Goal: Task Accomplishment & Management: Manage account settings

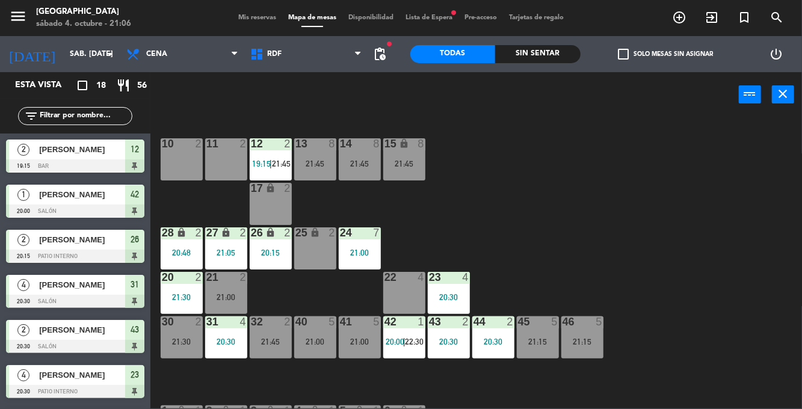
click at [535, 46] on div "Sin sentar" at bounding box center [537, 54] width 85 height 18
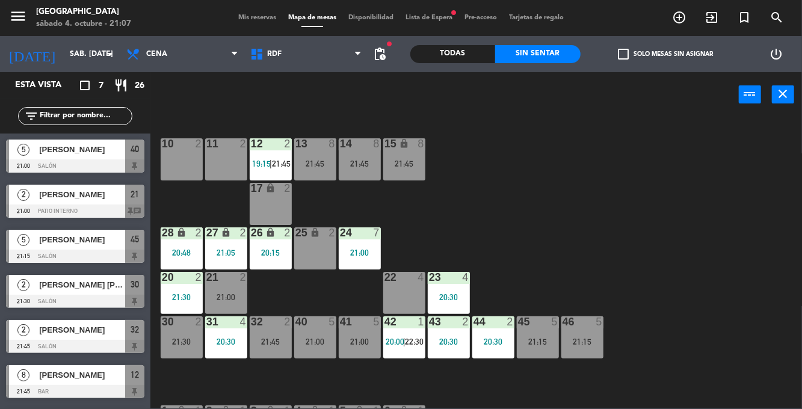
click at [317, 338] on div "21:00" at bounding box center [315, 342] width 42 height 8
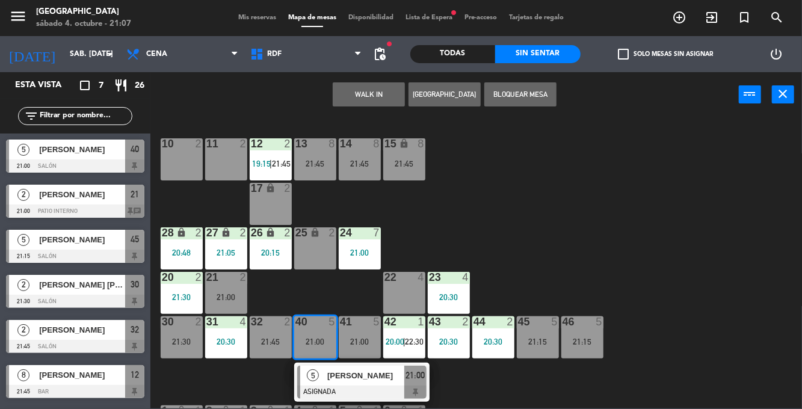
click at [360, 385] on div "[PERSON_NAME]" at bounding box center [365, 376] width 78 height 20
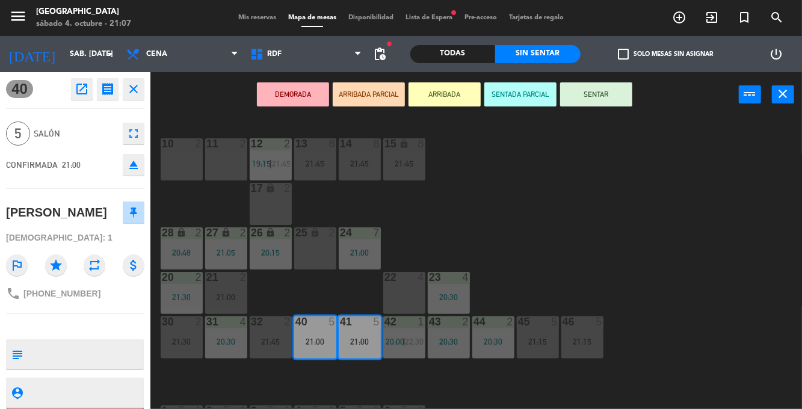
click at [599, 98] on button "SENTAR" at bounding box center [596, 94] width 72 height 24
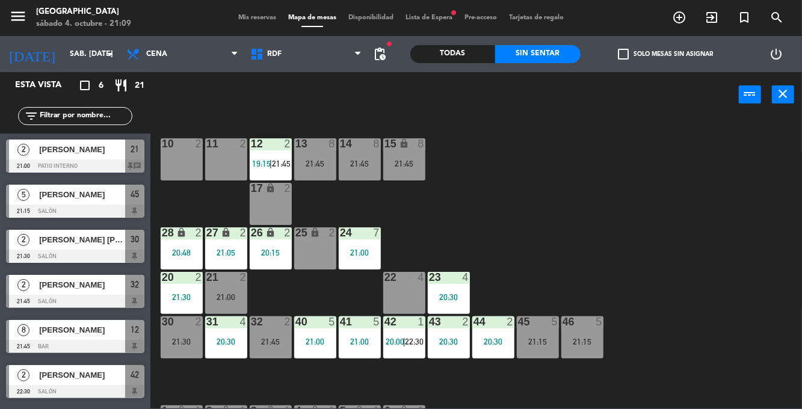
click at [726, 213] on div "10 2 11 2 12 2 19:15 | 21:45 13 8 21:45 14 8 21:45 15 lock 8 21:45 17 lock 2 24…" at bounding box center [480, 263] width 644 height 292
click at [734, 196] on div "10 2 11 2 12 2 19:15 | 21:45 13 8 21:45 14 8 21:45 15 lock 8 21:45 17 lock 2 24…" at bounding box center [480, 263] width 644 height 292
click at [185, 348] on div "30 2 21:30" at bounding box center [182, 337] width 42 height 42
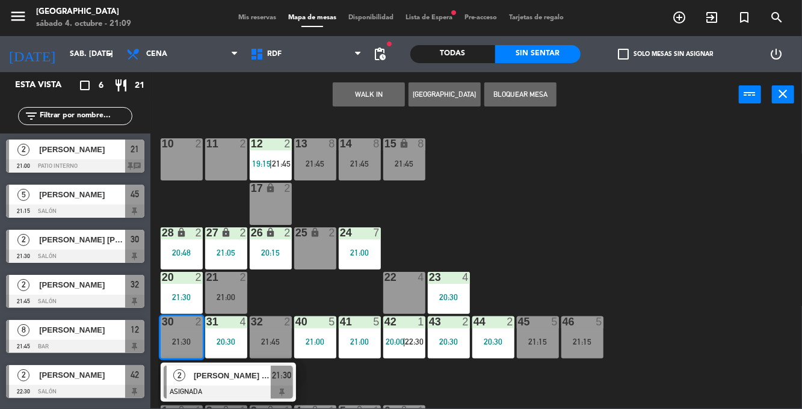
click at [686, 215] on div "10 2 11 2 12 2 19:15 | 21:45 13 8 21:45 14 8 21:45 15 lock 8 21:45 17 lock 2 24…" at bounding box center [480, 263] width 644 height 292
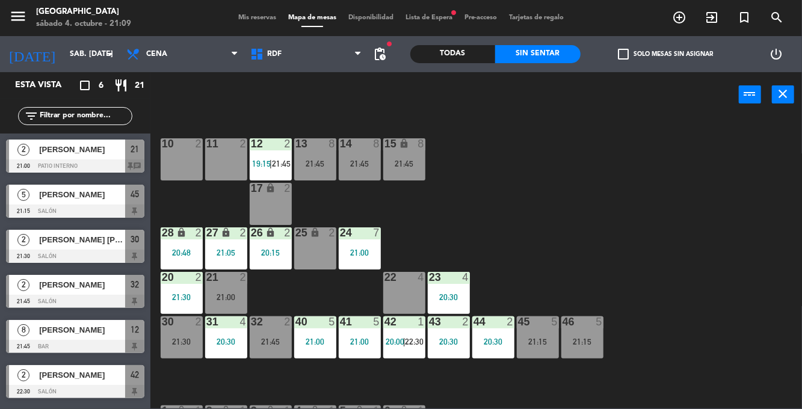
click at [195, 337] on div "21:30" at bounding box center [182, 341] width 42 height 9
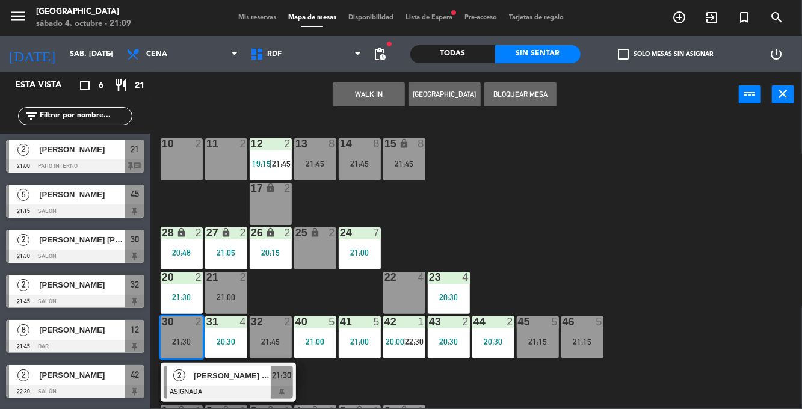
click at [652, 238] on div "10 2 11 2 12 2 19:15 | 21:45 13 8 21:45 14 8 21:45 15 lock 8 21:45 17 lock 2 24…" at bounding box center [480, 263] width 644 height 292
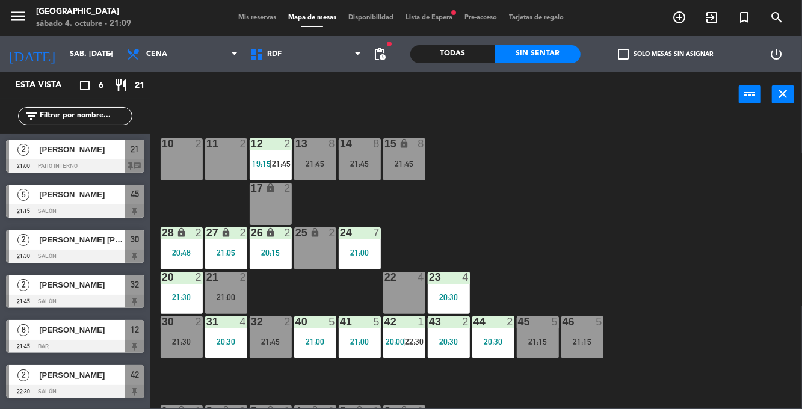
click at [282, 336] on div "32 2 21:45" at bounding box center [271, 337] width 42 height 42
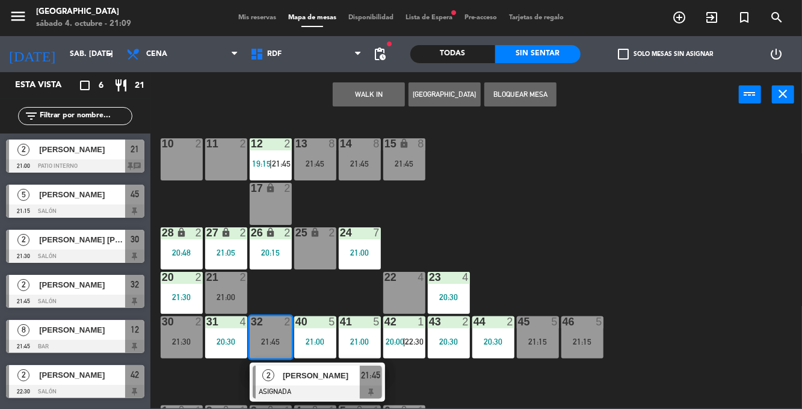
click at [397, 289] on div "22 4" at bounding box center [404, 293] width 42 height 42
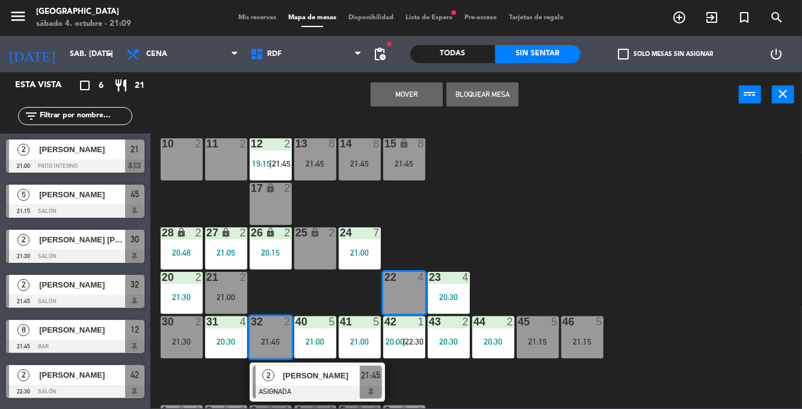
click at [686, 233] on div "10 2 11 2 12 2 19:15 | 21:45 13 8 21:45 14 8 21:45 15 lock 8 21:45 17 lock 2 24…" at bounding box center [480, 263] width 644 height 292
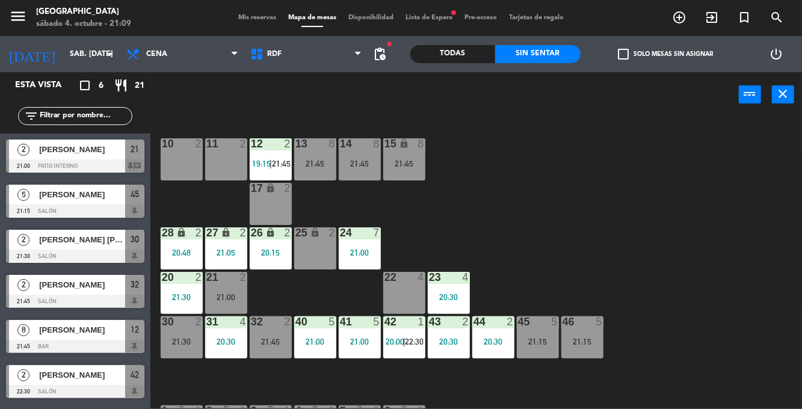
click at [600, 215] on div "10 2 11 2 12 2 19:15 | 21:45 13 8 21:45 14 8 21:45 15 lock 8 21:45 17 lock 2 24…" at bounding box center [480, 263] width 644 height 292
click at [596, 203] on div "10 2 11 2 12 2 19:15 | 21:45 13 8 21:45 14 8 21:45 15 lock 8 21:45 17 lock 2 24…" at bounding box center [480, 263] width 644 height 292
click at [616, 215] on div "10 2 11 2 12 2 19:15 | 21:45 13 8 21:45 14 8 21:45 15 lock 8 21:45 17 lock 2 24…" at bounding box center [480, 263] width 644 height 292
click at [545, 339] on div "21:15" at bounding box center [538, 342] width 42 height 8
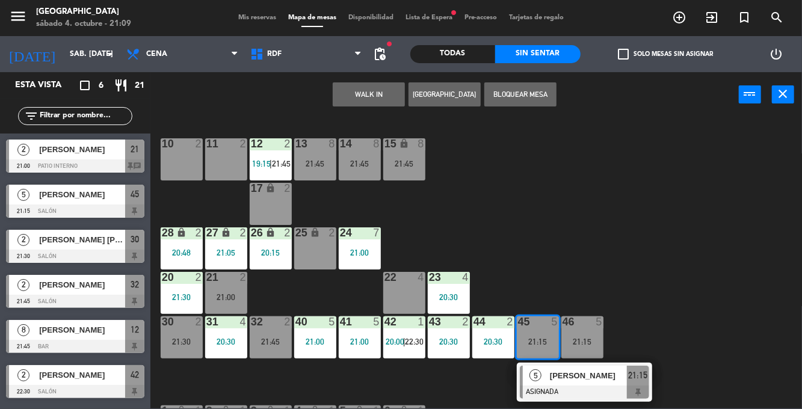
click at [599, 380] on span "[PERSON_NAME]" at bounding box center [588, 375] width 77 height 13
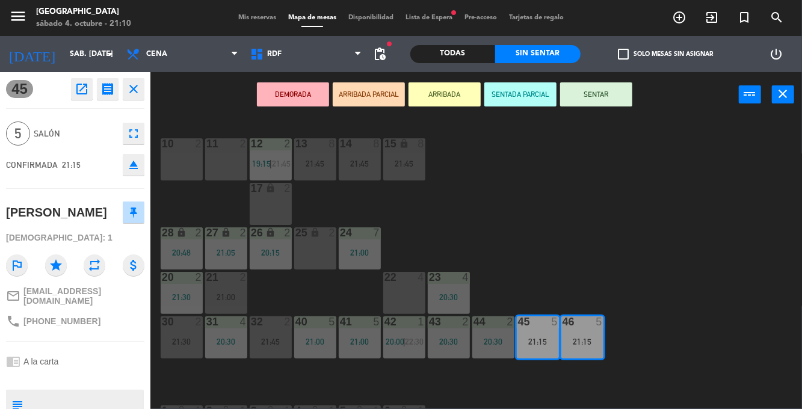
click at [617, 103] on button "SENTAR" at bounding box center [596, 94] width 72 height 24
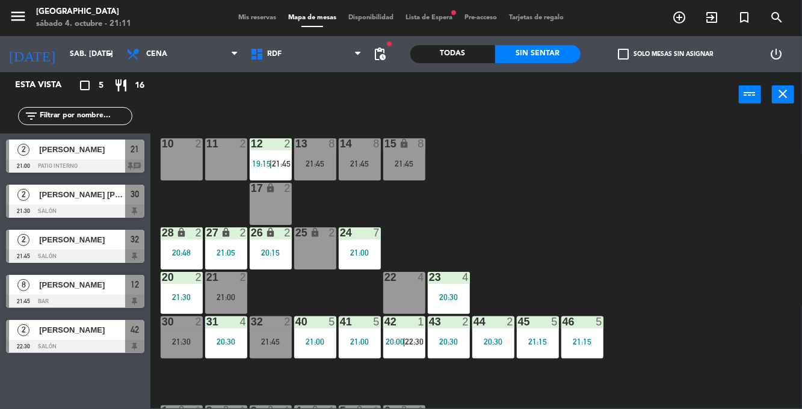
click at [240, 18] on span "Mis reservas" at bounding box center [257, 17] width 50 height 7
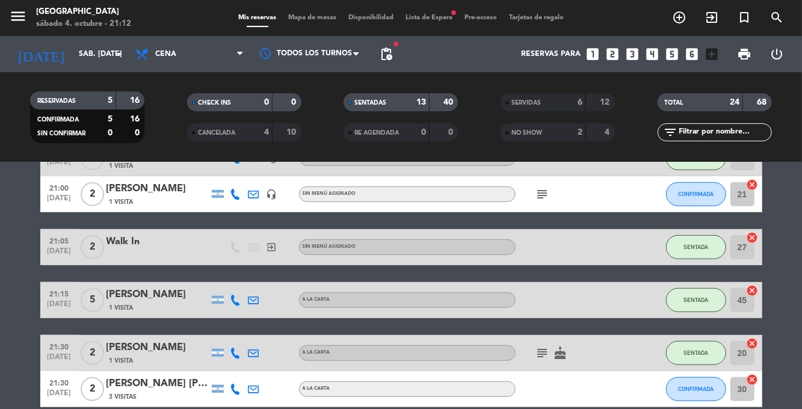
scroll to position [382, 0]
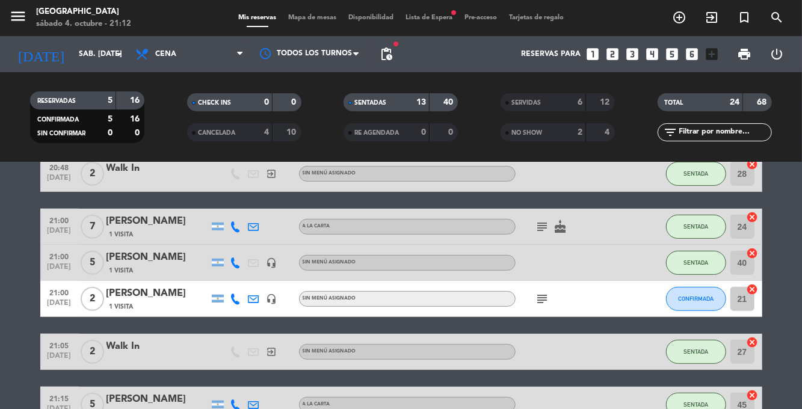
click at [540, 232] on icon "subject" at bounding box center [542, 227] width 14 height 14
click at [791, 207] on bookings-row "19:15 [DATE] 2 [PERSON_NAME] 1 Visita A la carta SENTADA 12 cancel 20:00 [DATE]…" at bounding box center [401, 245] width 802 height 818
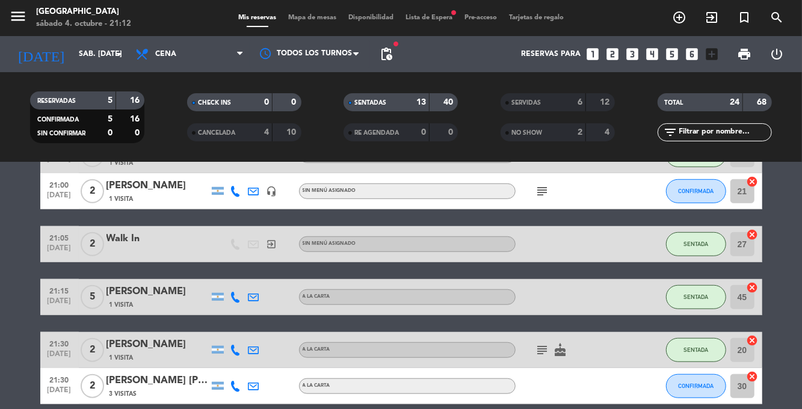
scroll to position [495, 0]
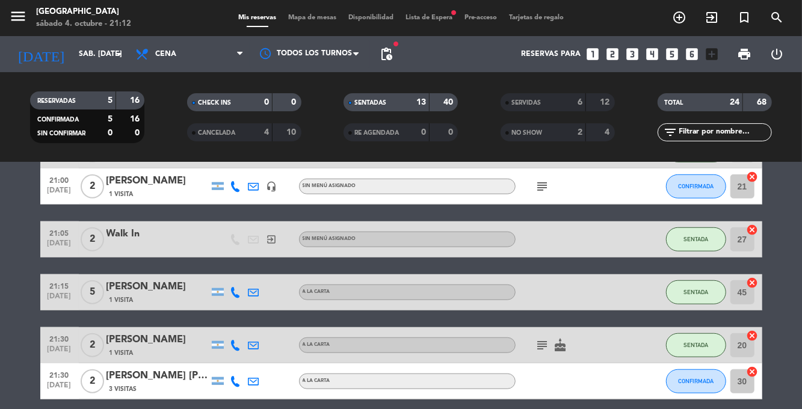
click at [537, 350] on icon "subject" at bounding box center [542, 345] width 14 height 14
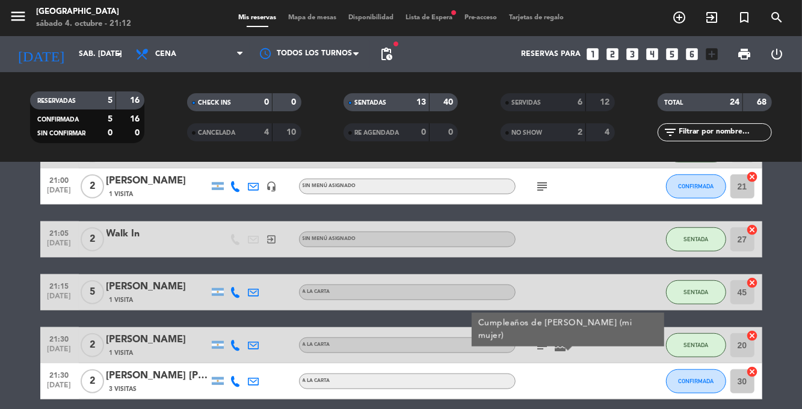
click at [798, 253] on bookings-row "19:15 [DATE] 2 [PERSON_NAME] 1 Visita A la carta SENTADA 12 cancel 20:00 [DATE]…" at bounding box center [401, 132] width 802 height 818
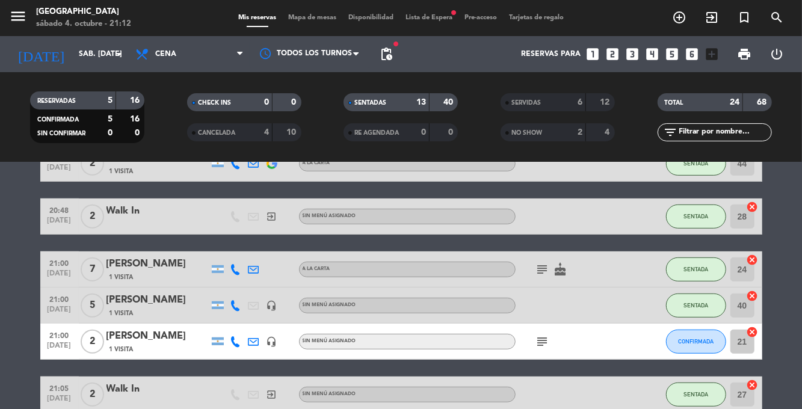
scroll to position [0, 0]
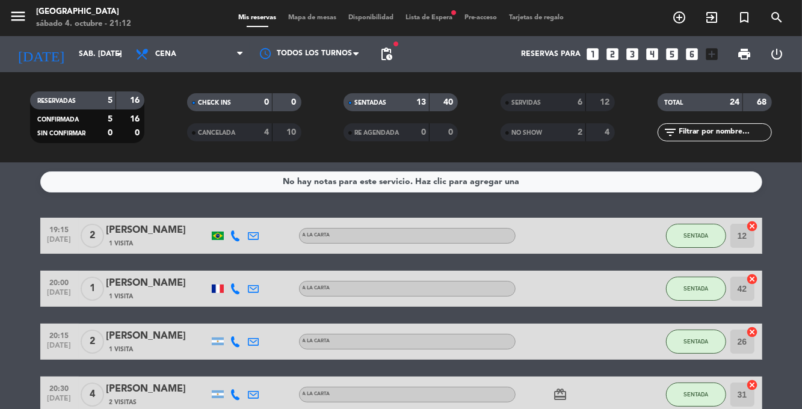
click at [314, 19] on span "Mapa de mesas" at bounding box center [312, 17] width 60 height 7
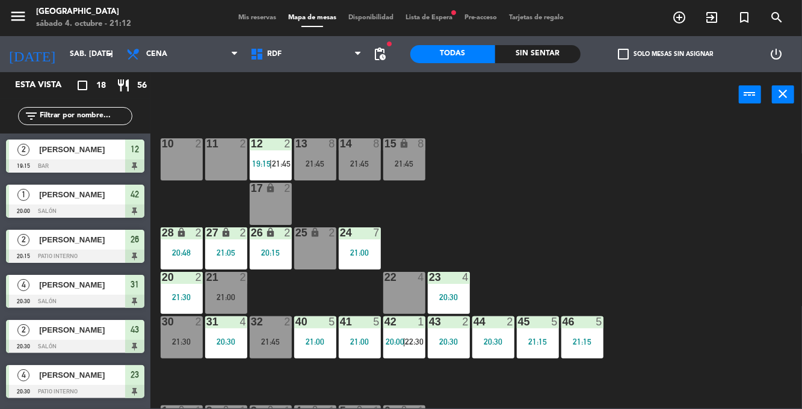
click at [538, 54] on div "Sin sentar" at bounding box center [537, 54] width 85 height 18
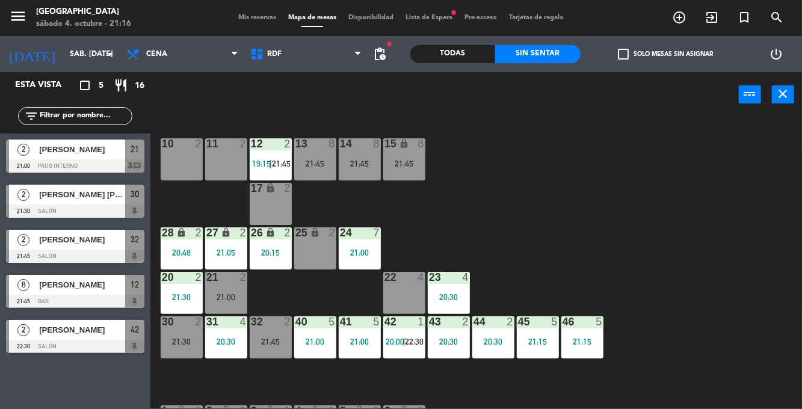
scroll to position [11, 0]
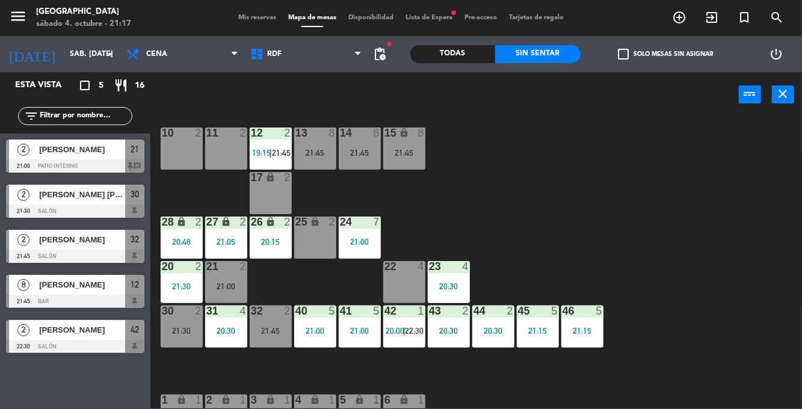
click at [266, 147] on div "12 2 19:15 | 21:45" at bounding box center [271, 149] width 42 height 42
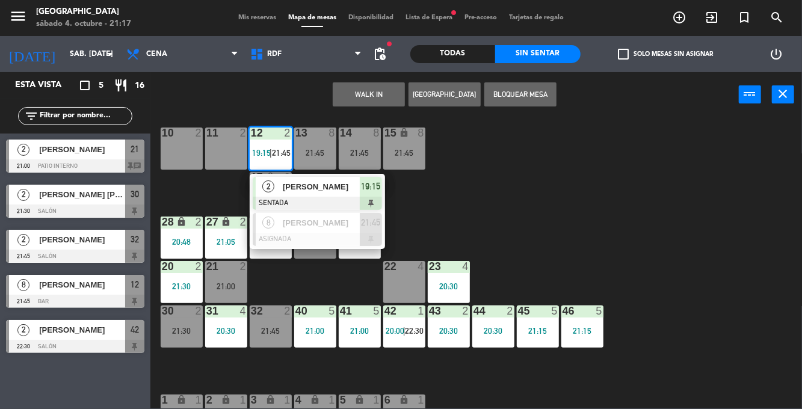
click at [336, 199] on div at bounding box center [317, 203] width 129 height 13
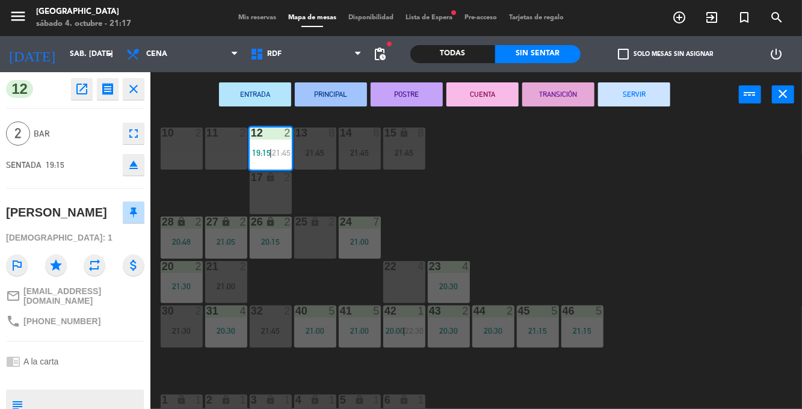
click at [657, 90] on button "SERVIR" at bounding box center [634, 94] width 72 height 24
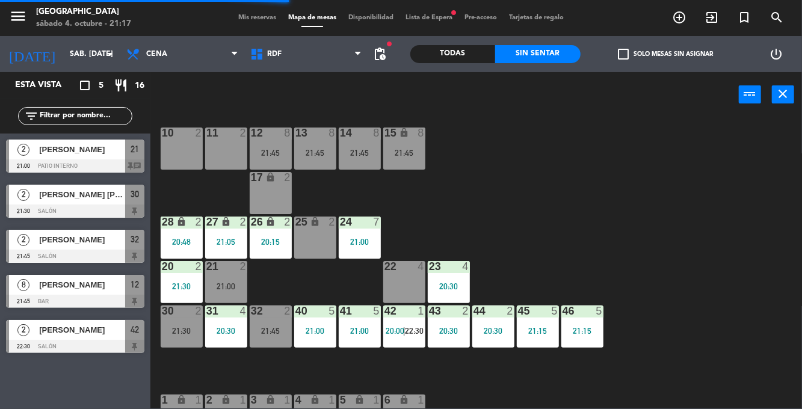
click at [233, 156] on div "11 2" at bounding box center [226, 149] width 42 height 42
click at [191, 149] on div "10 2" at bounding box center [182, 149] width 42 height 42
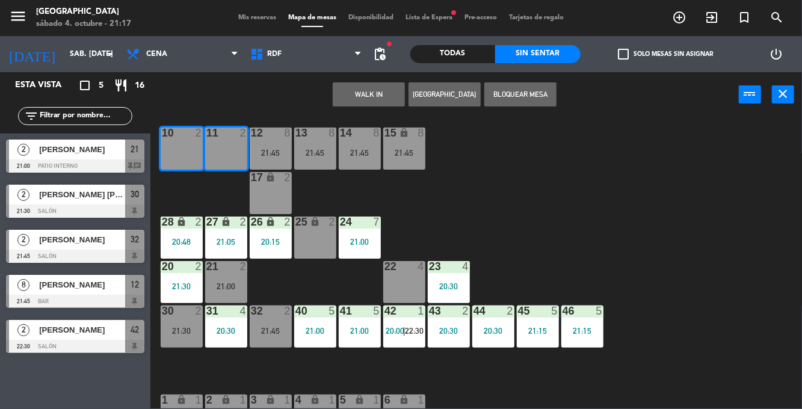
click at [385, 91] on button "WALK IN" at bounding box center [369, 94] width 72 height 24
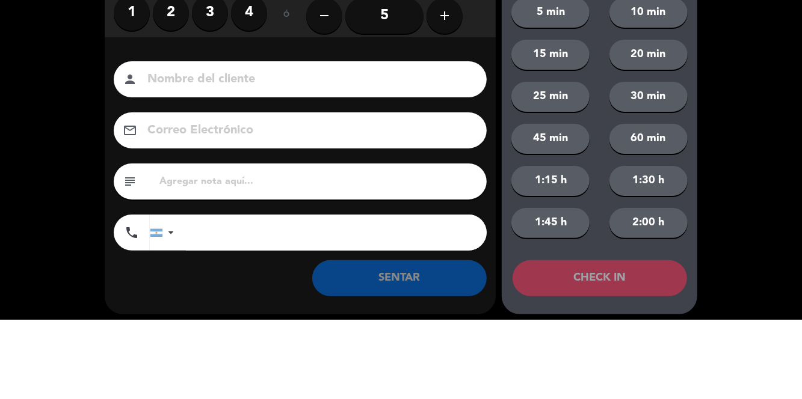
click at [386, 99] on input "5" at bounding box center [384, 96] width 78 height 36
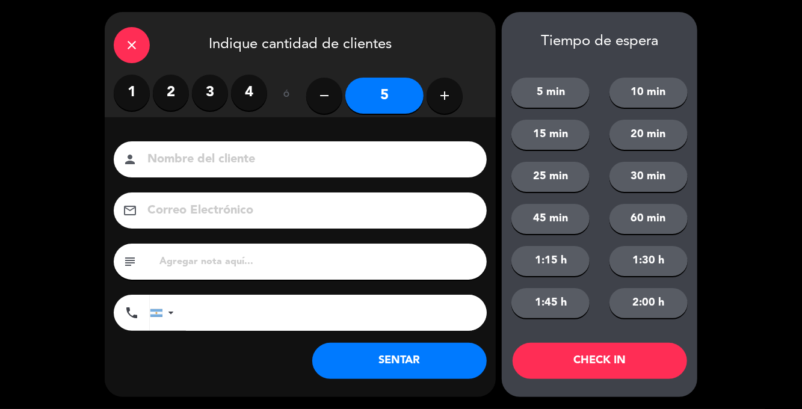
click at [443, 352] on button "SENTAR" at bounding box center [399, 361] width 174 height 36
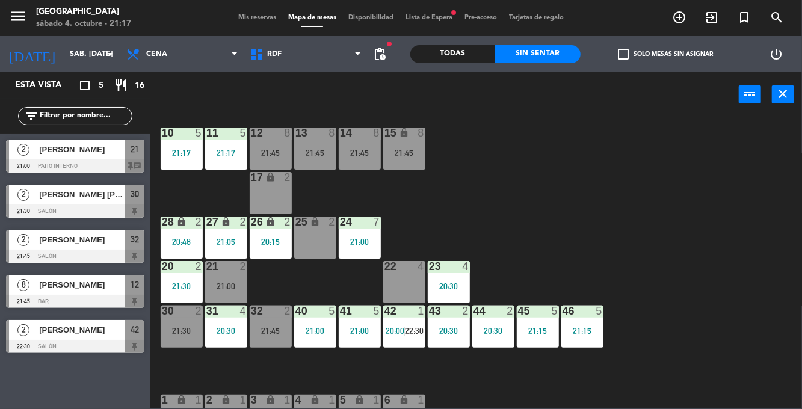
click at [233, 147] on div "11 5 21:17" at bounding box center [226, 149] width 42 height 42
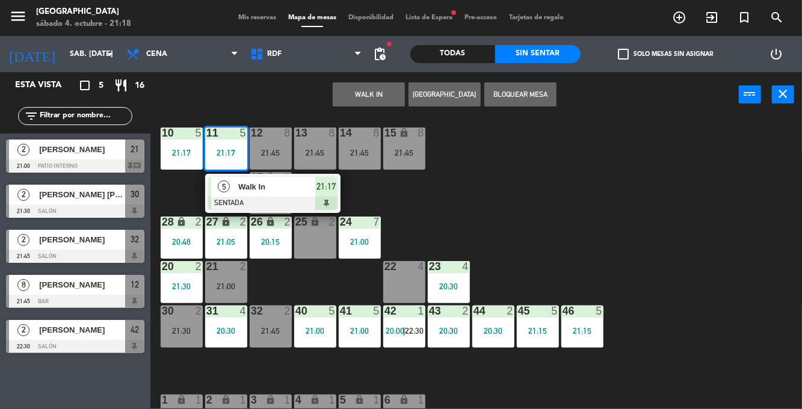
click at [315, 199] on div at bounding box center [272, 203] width 129 height 13
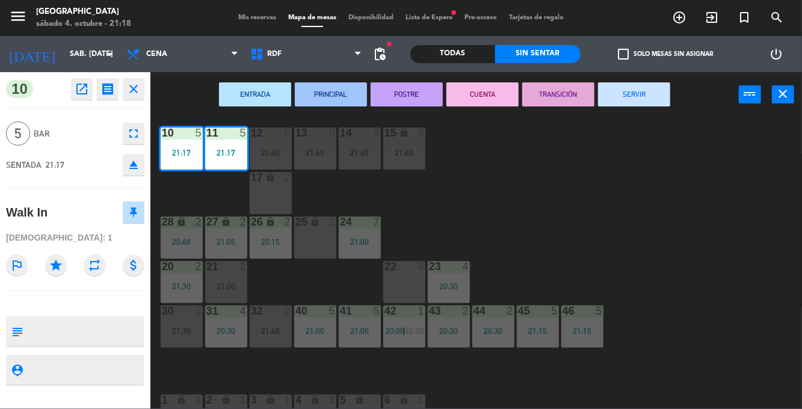
click at [568, 197] on div "10 5 21:17 11 5 21:17 12 8 21:45 13 8 21:45 14 8 21:45 15 lock 8 21:45 17 lock …" at bounding box center [480, 263] width 644 height 292
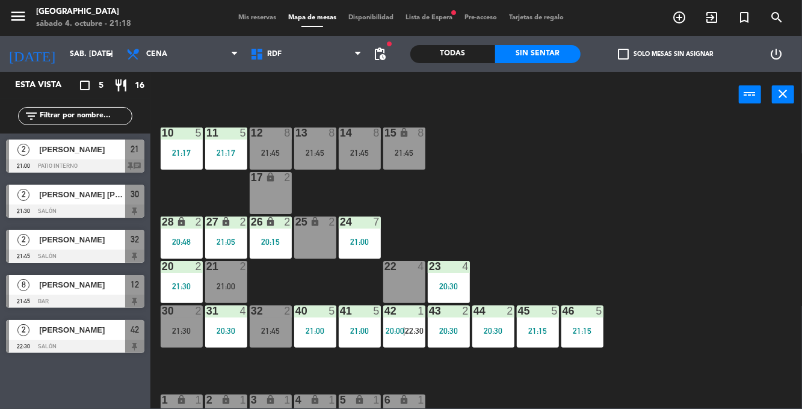
click at [250, 20] on span "Mis reservas" at bounding box center [257, 17] width 50 height 7
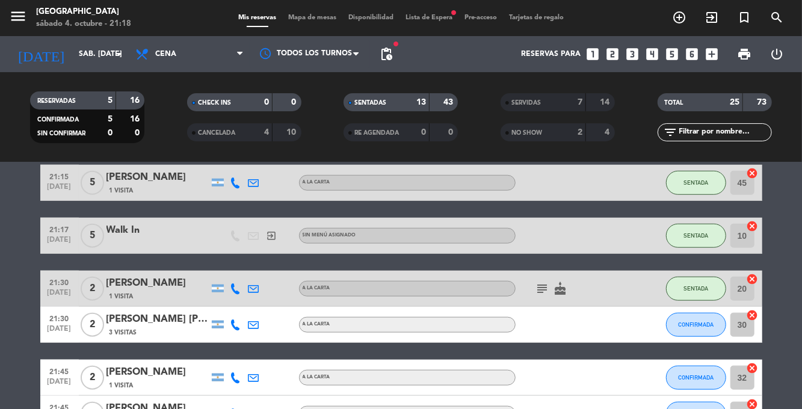
scroll to position [549, 0]
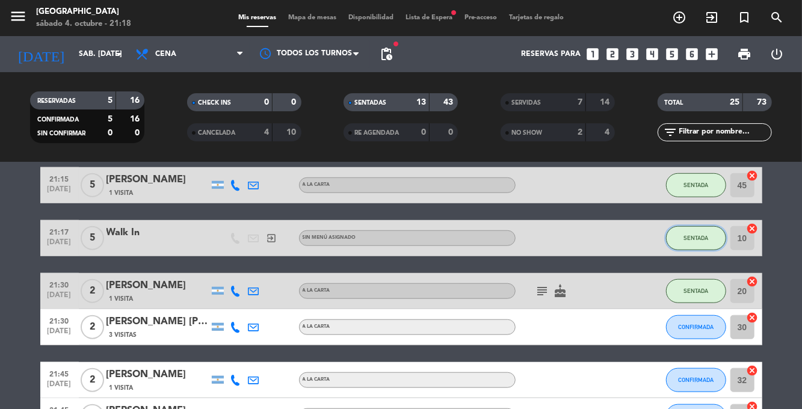
click at [688, 238] on span "SENTADA" at bounding box center [695, 238] width 25 height 7
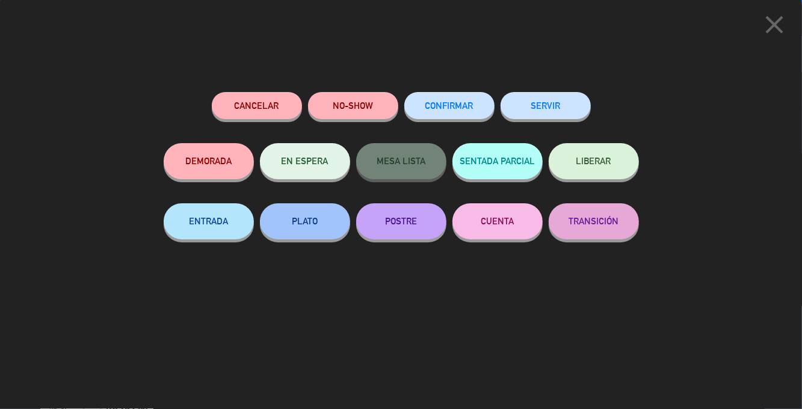
click at [284, 103] on button "Cancelar" at bounding box center [257, 105] width 90 height 27
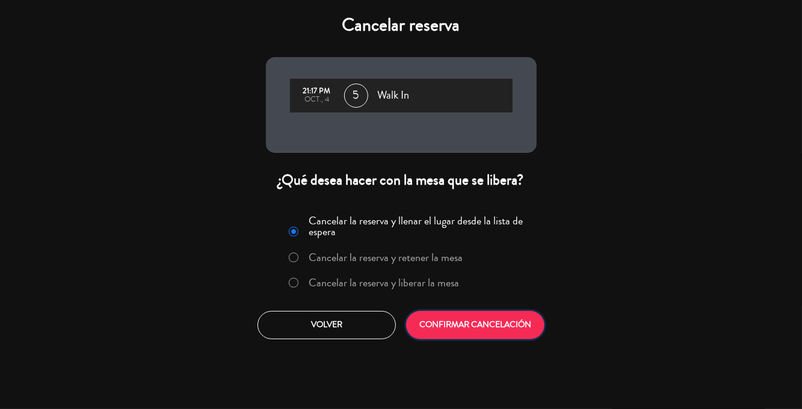
click at [487, 329] on button "CONFIRMAR CANCELACIÓN" at bounding box center [475, 325] width 138 height 28
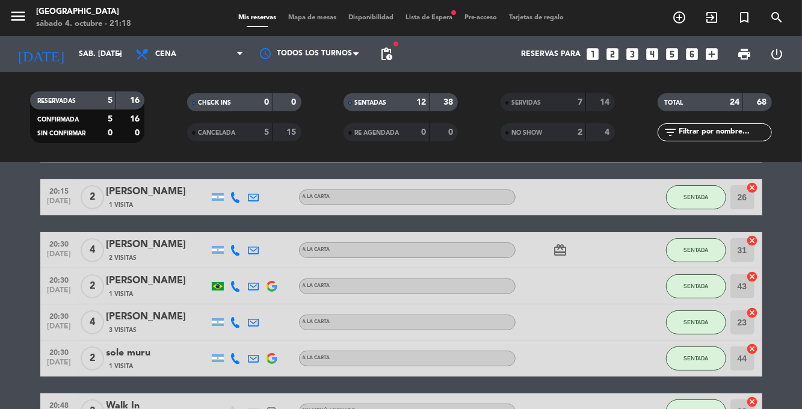
scroll to position [0, 0]
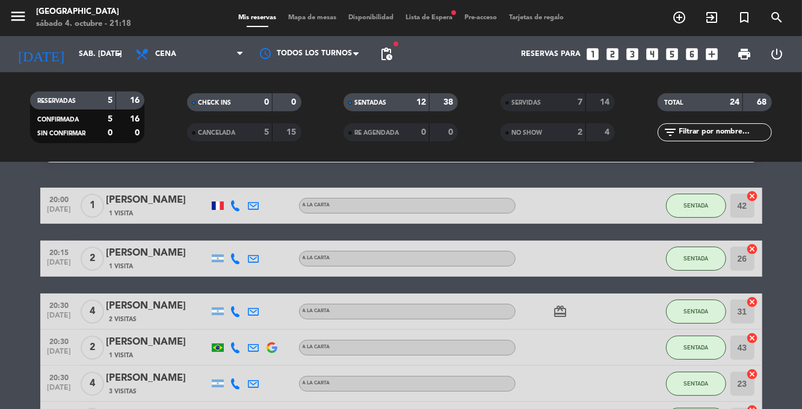
click at [324, 19] on span "Mapa de mesas" at bounding box center [312, 17] width 60 height 7
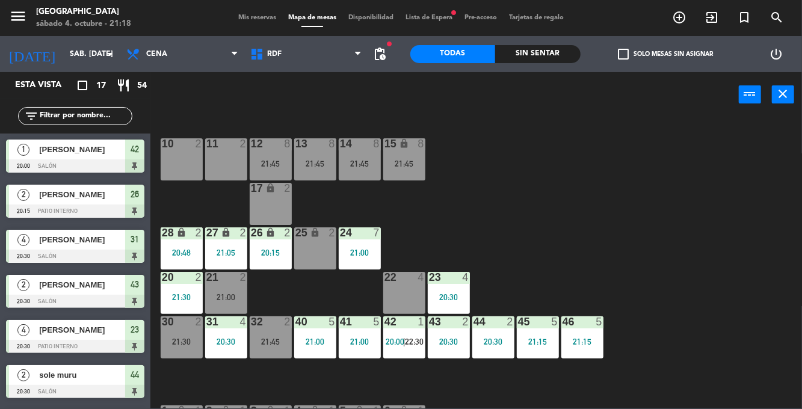
click at [223, 152] on div "11 2" at bounding box center [226, 159] width 42 height 42
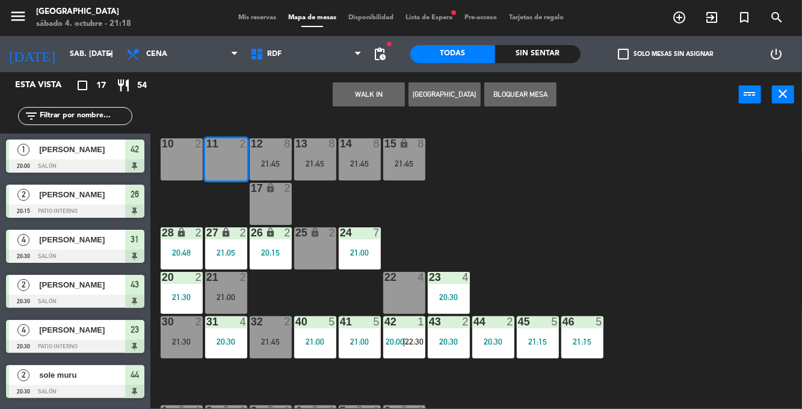
click at [183, 166] on div "10 2" at bounding box center [182, 159] width 42 height 42
click at [457, 88] on button "[GEOGRAPHIC_DATA]" at bounding box center [445, 94] width 72 height 24
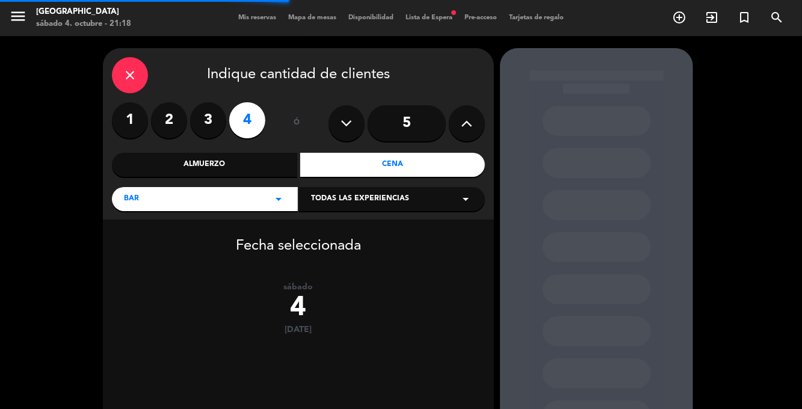
click at [416, 122] on input "5" at bounding box center [407, 123] width 78 height 36
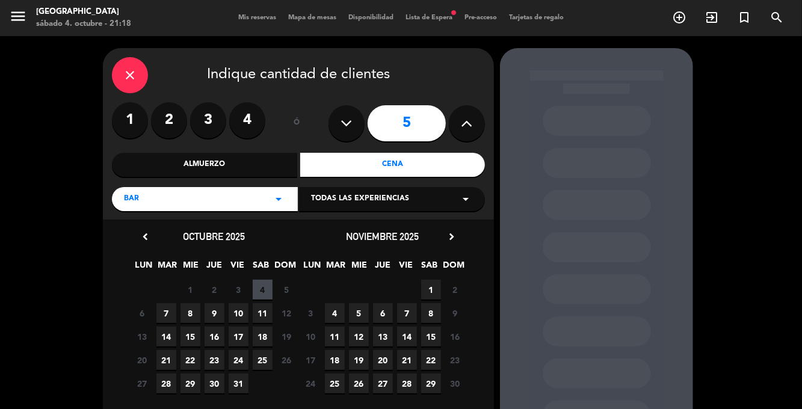
click at [265, 291] on span "4" at bounding box center [263, 290] width 20 height 20
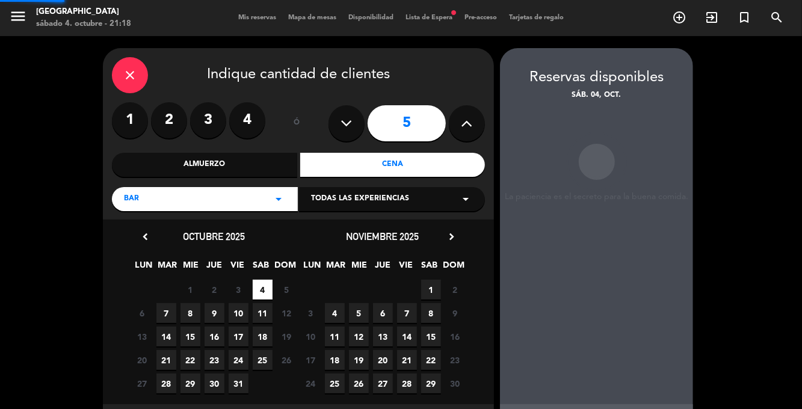
scroll to position [1, 0]
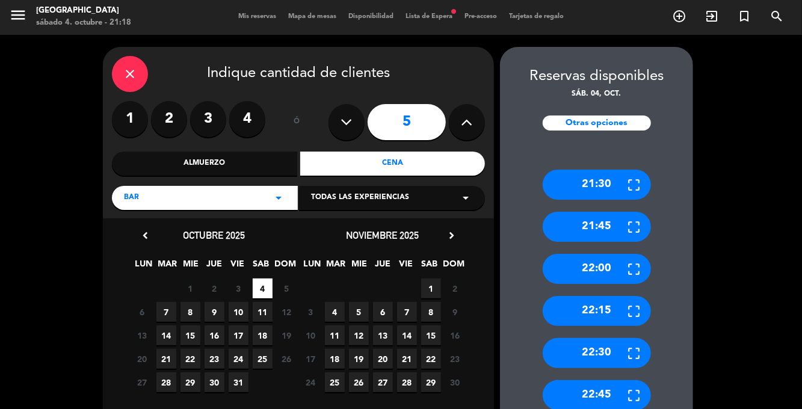
click at [604, 254] on div "22:00" at bounding box center [597, 269] width 108 height 30
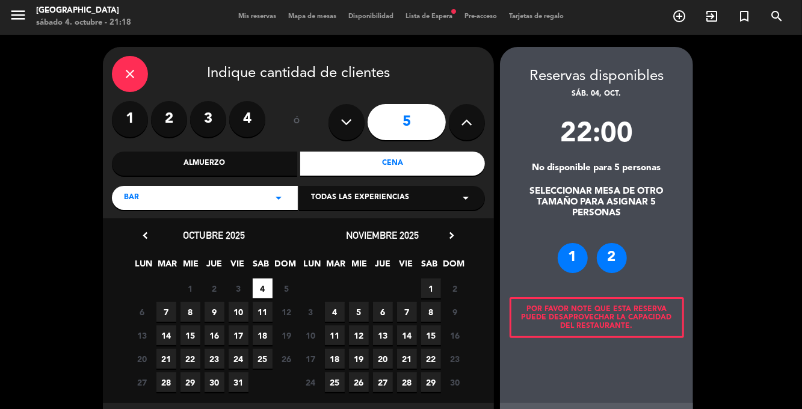
click at [609, 243] on div "2" at bounding box center [612, 258] width 30 height 30
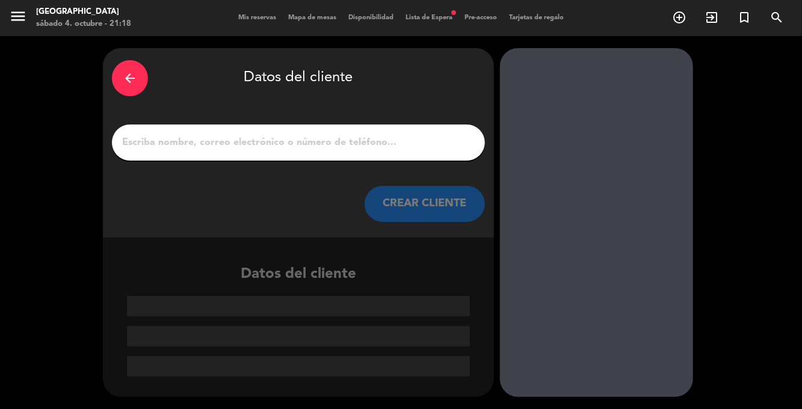
scroll to position [0, 0]
click at [412, 125] on div at bounding box center [298, 143] width 373 height 36
click at [445, 134] on input "1" at bounding box center [298, 142] width 355 height 17
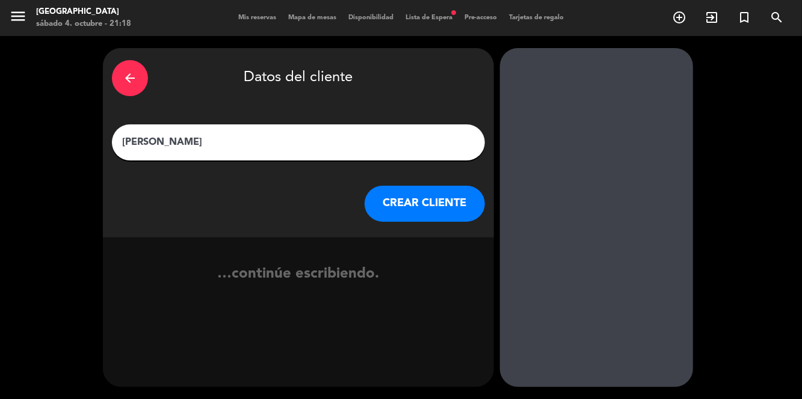
type input "[PERSON_NAME]"
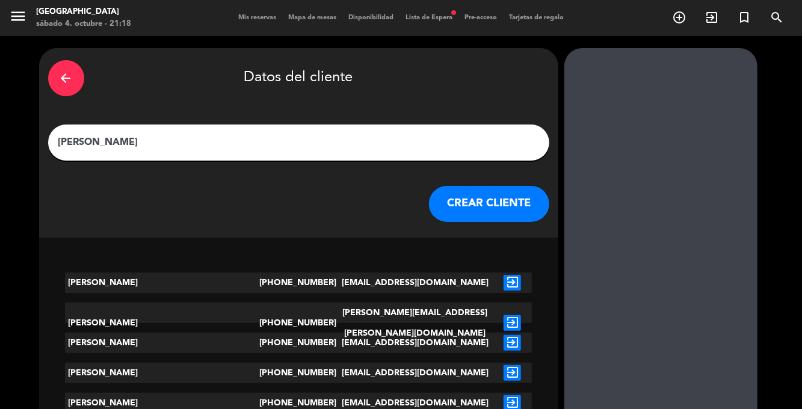
click at [450, 186] on button "CREAR CLIENTE" at bounding box center [489, 204] width 120 height 36
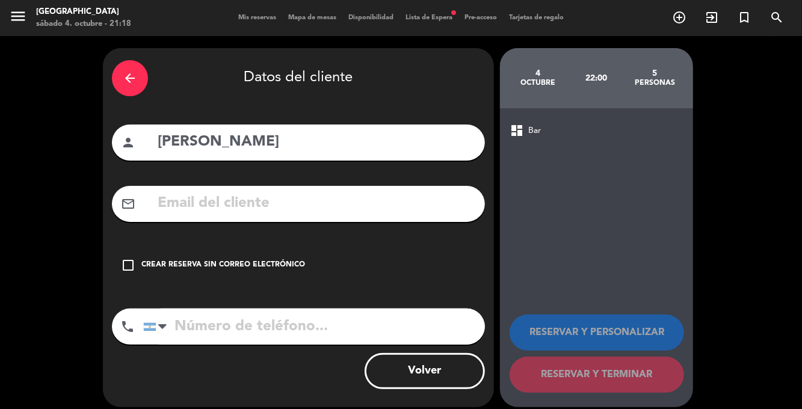
click at [143, 259] on div "Crear reserva sin correo electrónico" at bounding box center [223, 265] width 164 height 12
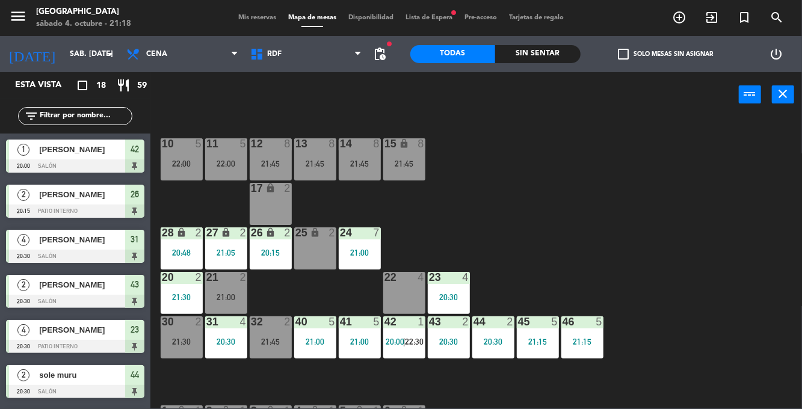
click at [238, 163] on div "22:00" at bounding box center [226, 163] width 42 height 8
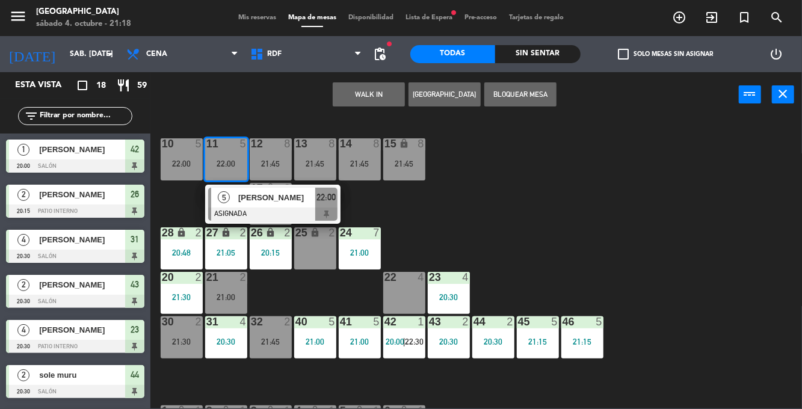
click at [683, 181] on div "10 5 22:00 11 5 22:00 5 [PERSON_NAME] 22:00 12 8 21:45 13 8 21:45 14 8 21:45 15…" at bounding box center [480, 263] width 644 height 292
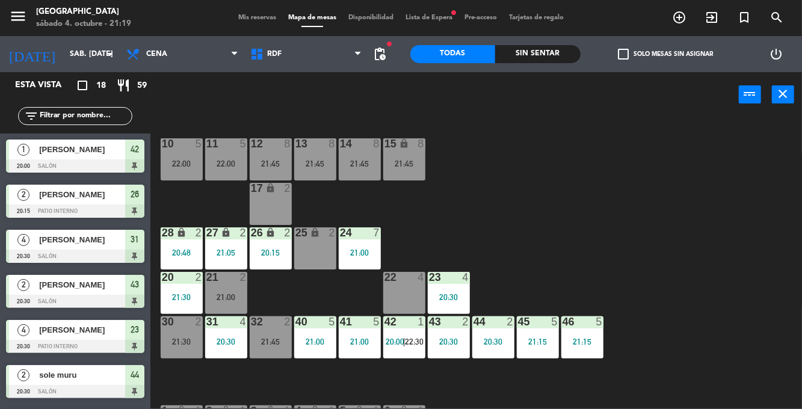
click at [545, 61] on div "Sin sentar" at bounding box center [537, 54] width 85 height 18
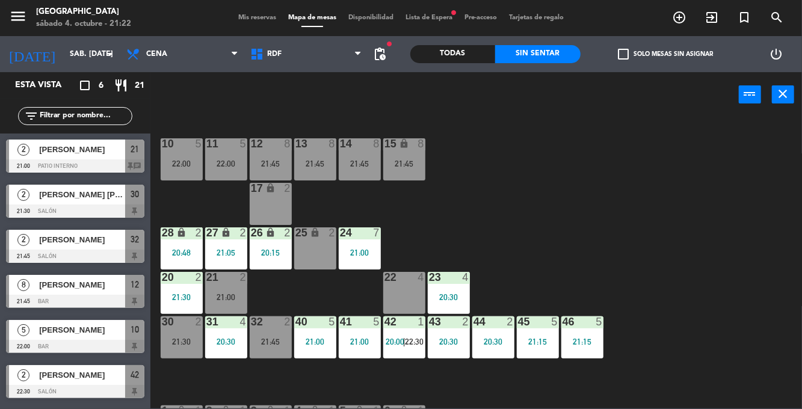
click at [237, 17] on span "Mis reservas" at bounding box center [257, 17] width 50 height 7
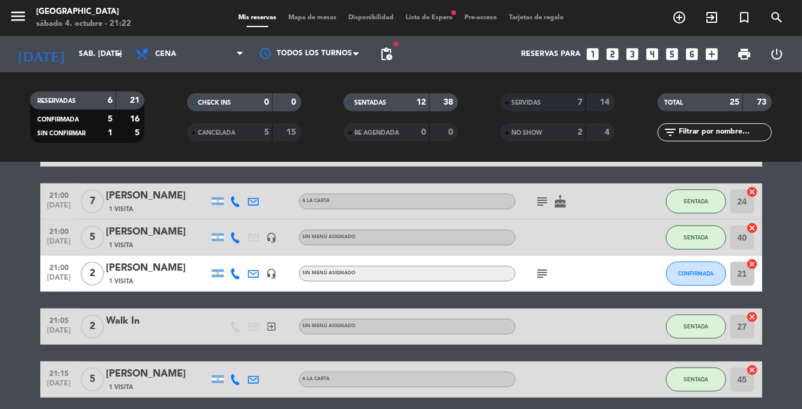
scroll to position [364, 0]
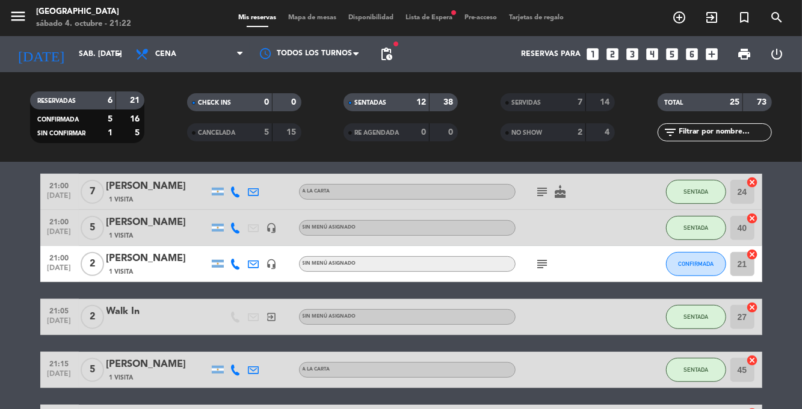
click at [235, 259] on icon at bounding box center [235, 264] width 11 height 11
click at [261, 239] on span at bounding box center [266, 244] width 10 height 10
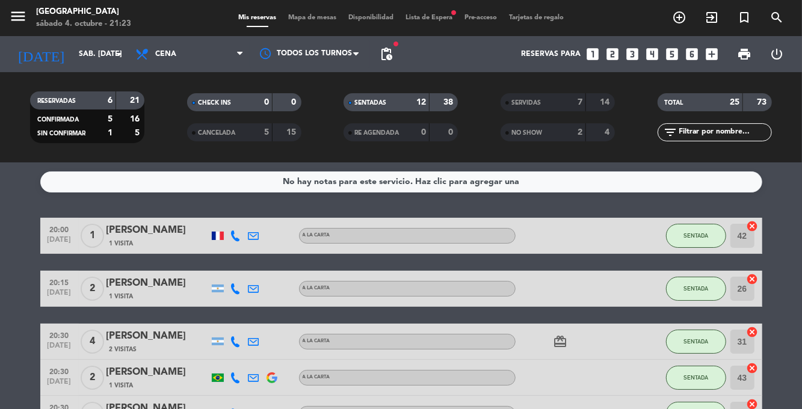
scroll to position [0, 0]
click at [313, 5] on div "menu [GEOGRAPHIC_DATA] sábado 4. octubre - 21:23 Mis reservas Mapa de mesas Dis…" at bounding box center [401, 18] width 802 height 36
click at [304, 20] on span "Mapa de mesas" at bounding box center [312, 17] width 60 height 7
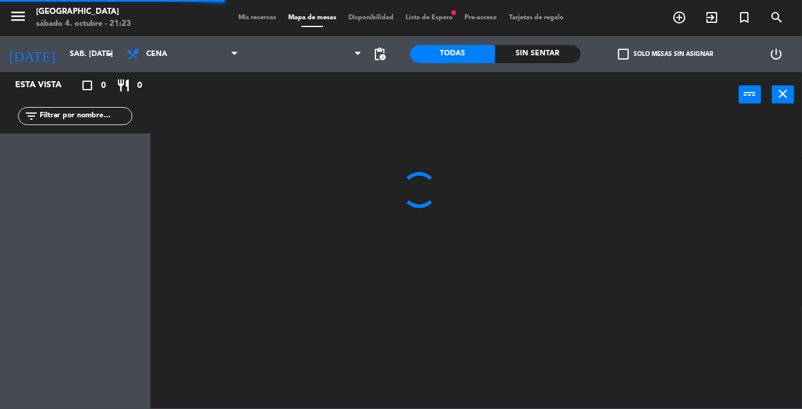
click at [522, 47] on div "Sin sentar" at bounding box center [537, 54] width 85 height 18
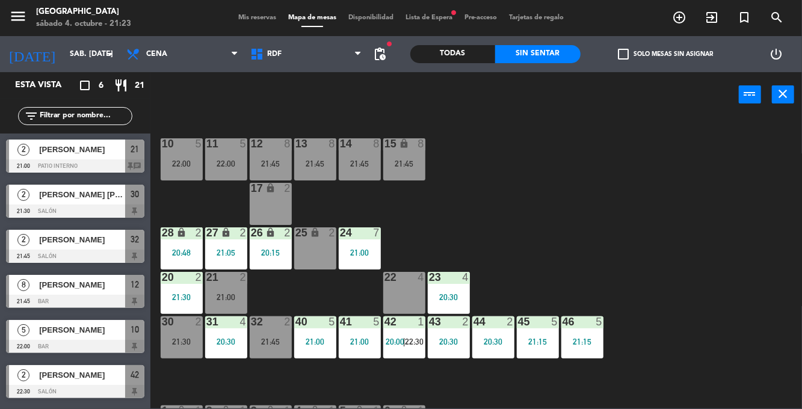
click at [237, 18] on span "Mis reservas" at bounding box center [257, 17] width 50 height 7
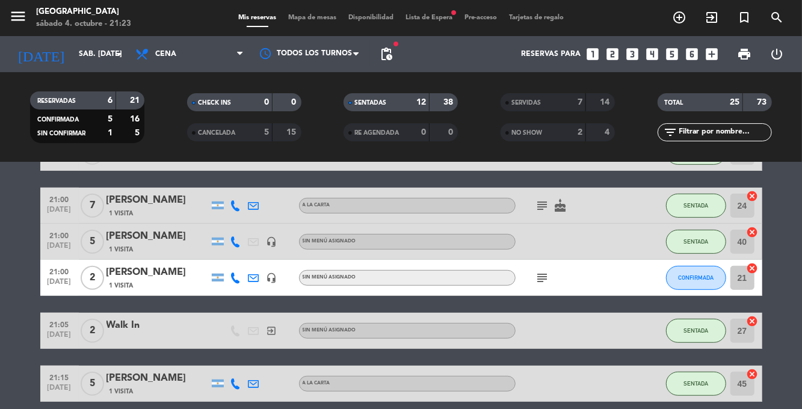
scroll to position [353, 0]
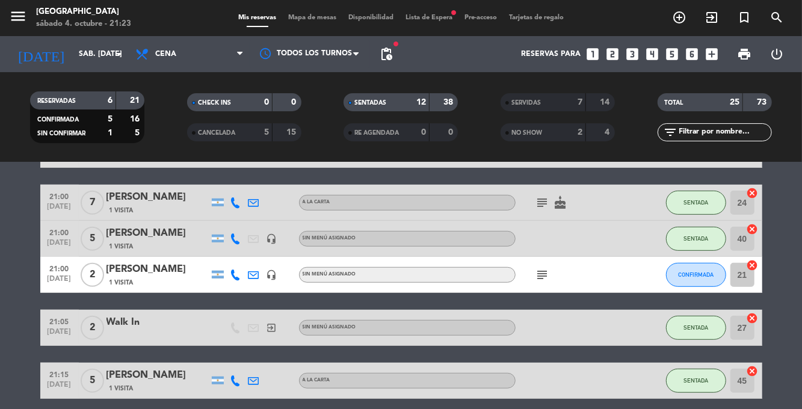
click at [544, 276] on icon "subject" at bounding box center [542, 275] width 14 height 14
click at [787, 238] on bookings-row "20:00 [DATE] 1 [PERSON_NAME] 1 Visita A la carta SENTADA 42 cancel 20:15 [DATE]…" at bounding box center [401, 274] width 802 height 818
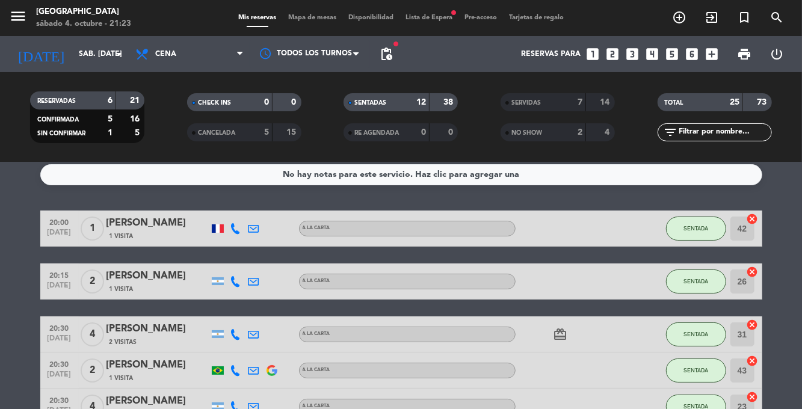
scroll to position [0, 0]
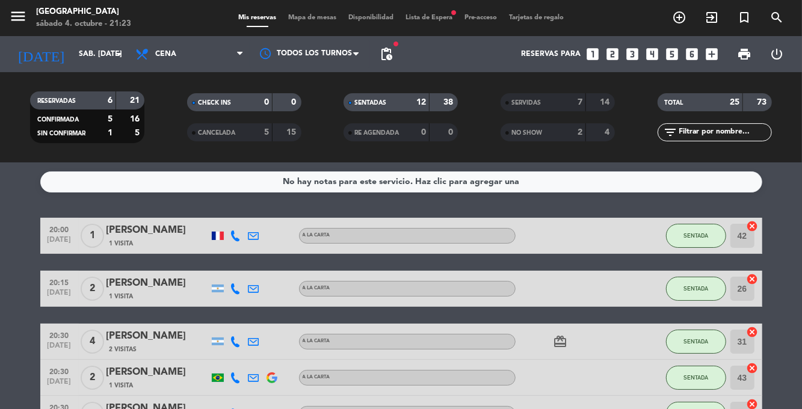
click at [318, 19] on span "Mapa de mesas" at bounding box center [312, 17] width 60 height 7
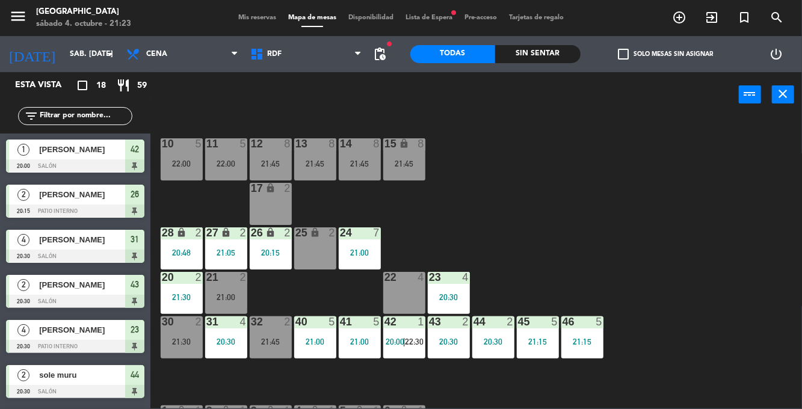
click at [193, 292] on div "21:30" at bounding box center [182, 296] width 42 height 9
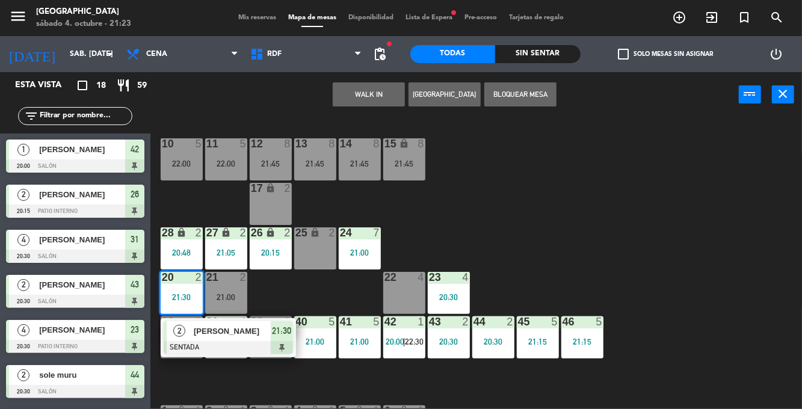
click at [230, 292] on div "21 2 21:00" at bounding box center [226, 293] width 42 height 42
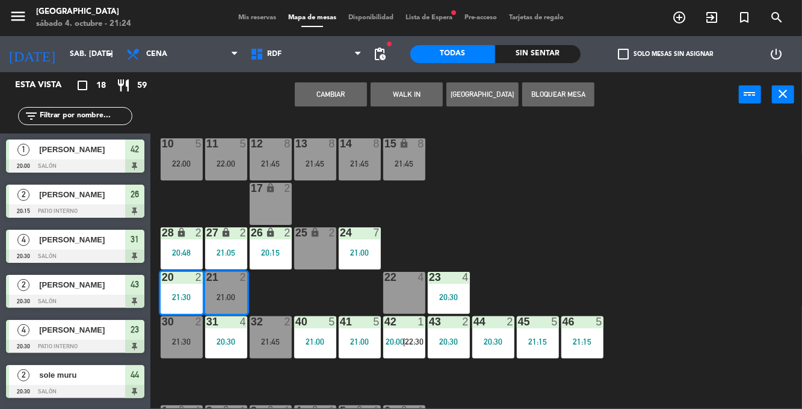
click at [344, 93] on button "Cambiar" at bounding box center [331, 94] width 72 height 24
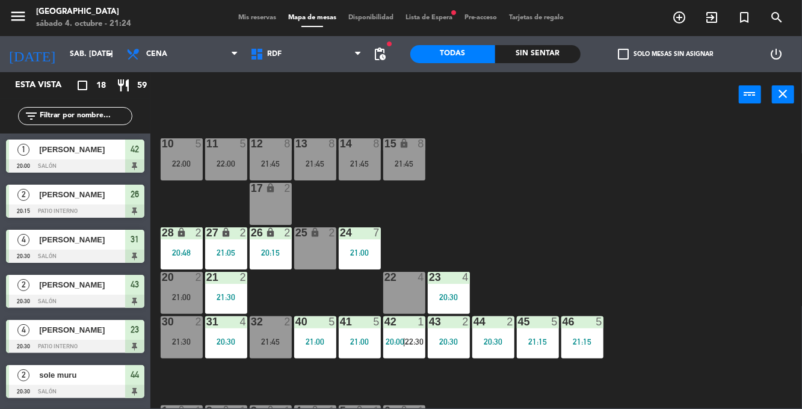
click at [179, 290] on div "20 2 21:00" at bounding box center [182, 293] width 42 height 42
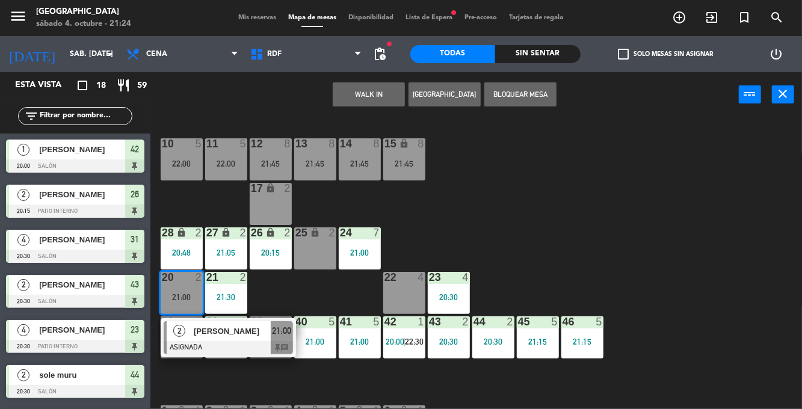
click at [237, 333] on span "[PERSON_NAME]" at bounding box center [232, 331] width 77 height 13
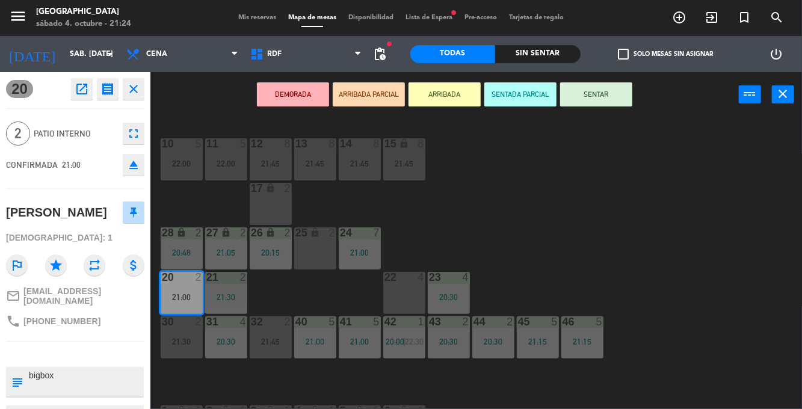
click at [622, 95] on button "SENTAR" at bounding box center [596, 94] width 72 height 24
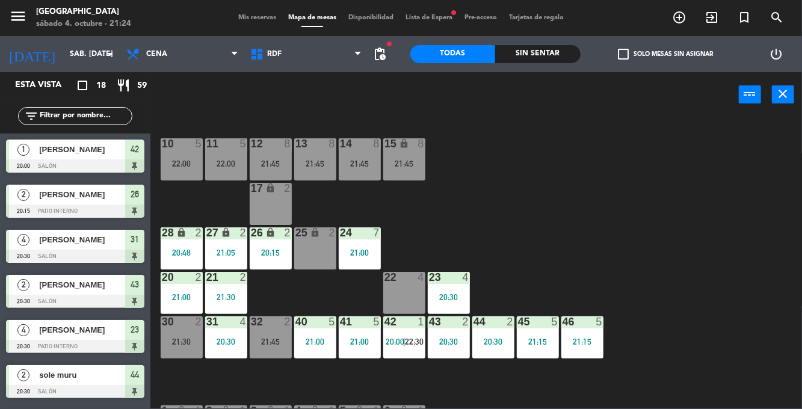
click at [234, 300] on div "21:30" at bounding box center [226, 297] width 42 height 8
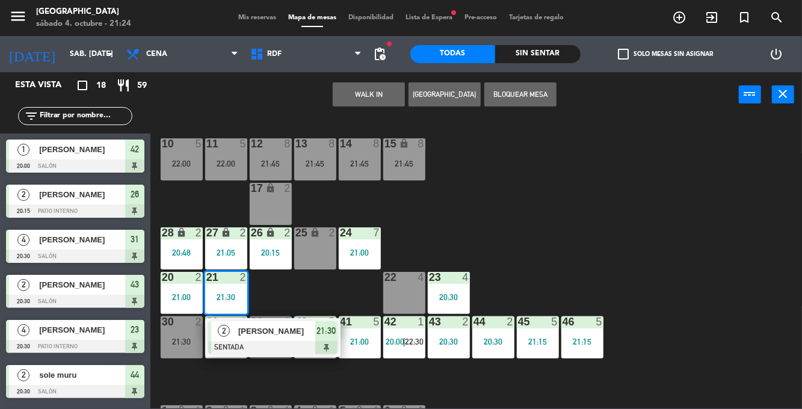
click at [708, 243] on div "10 5 22:00 11 5 22:00 12 8 21:45 13 8 21:45 14 8 21:45 15 lock 8 21:45 17 lock …" at bounding box center [480, 263] width 644 height 292
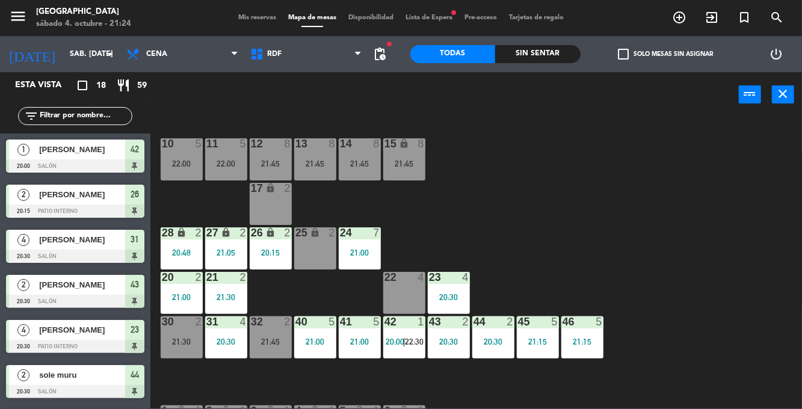
click at [176, 301] on div "21:00" at bounding box center [182, 297] width 42 height 8
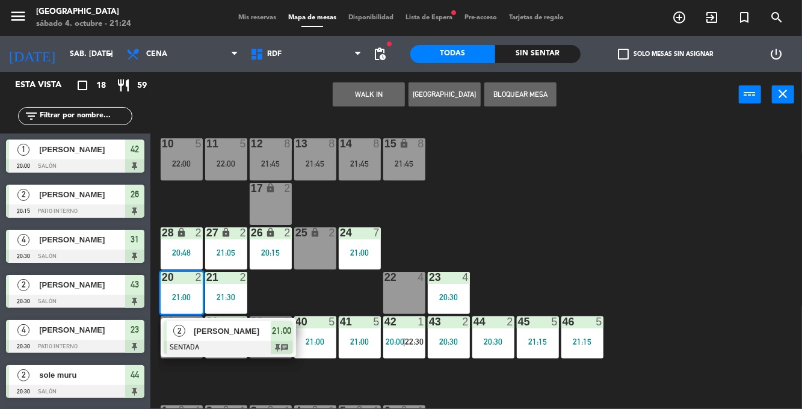
click at [688, 272] on div "10 5 22:00 11 5 22:00 12 8 21:45 13 8 21:45 14 8 21:45 15 lock 8 21:45 17 lock …" at bounding box center [480, 263] width 644 height 292
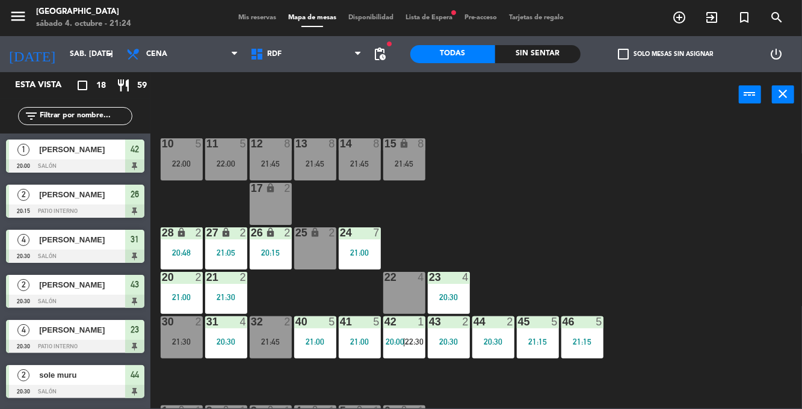
click at [213, 294] on div "21:30" at bounding box center [226, 297] width 42 height 8
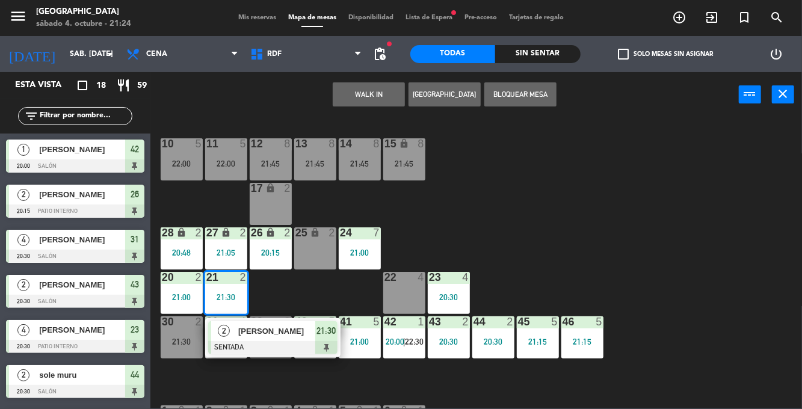
click at [682, 278] on div "10 5 22:00 11 5 22:00 12 8 21:45 13 8 21:45 14 8 21:45 15 lock 8 21:45 17 lock …" at bounding box center [480, 263] width 644 height 292
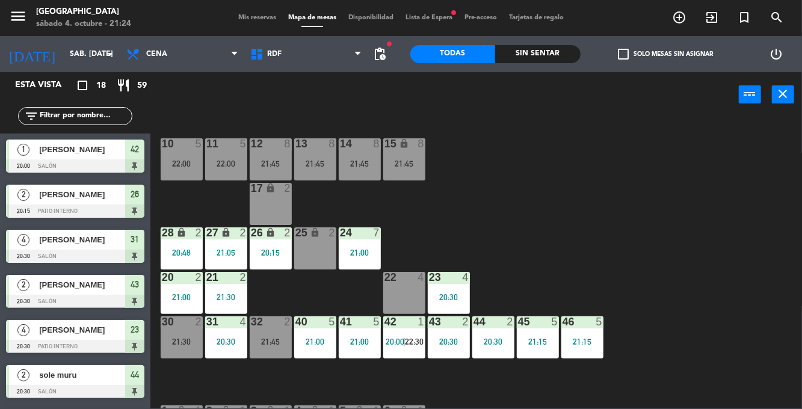
click at [546, 49] on div "Sin sentar" at bounding box center [537, 54] width 85 height 18
